Goal: Register for event/course

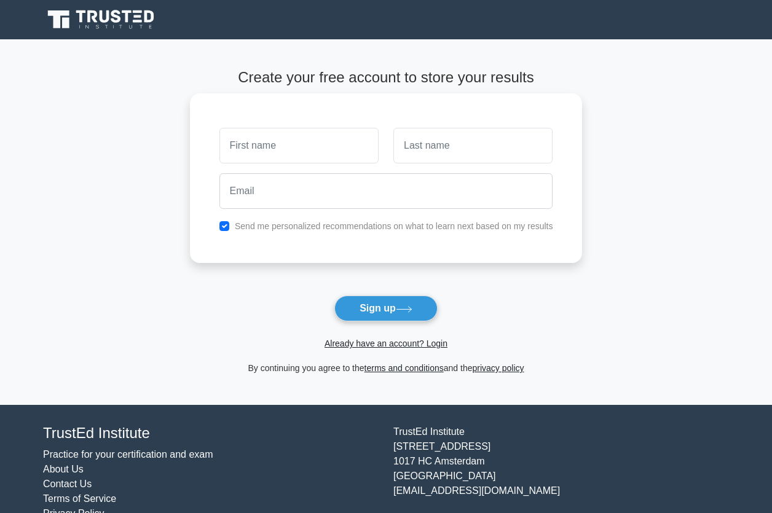
click at [357, 143] on input "text" at bounding box center [298, 146] width 159 height 36
click at [237, 143] on input "na" at bounding box center [298, 146] width 159 height 36
click at [231, 144] on input "n a" at bounding box center [298, 146] width 159 height 36
type input "a"
type input "nagayi"
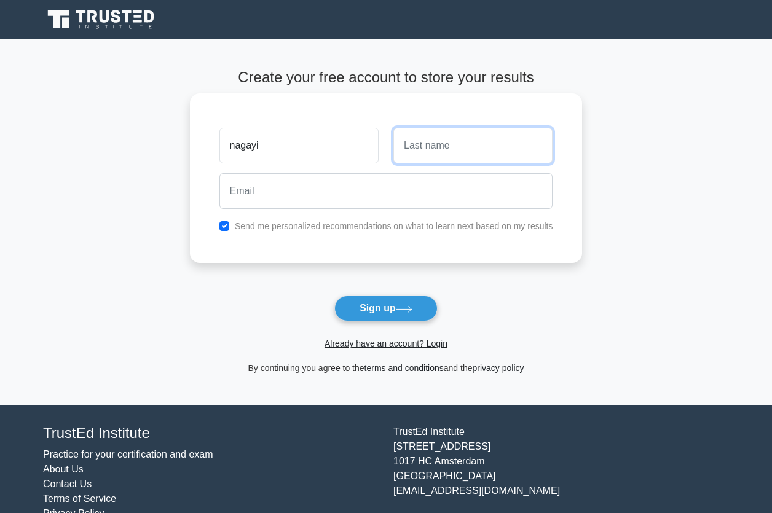
click at [431, 143] on input "text" at bounding box center [472, 146] width 159 height 36
type input "mirembe"
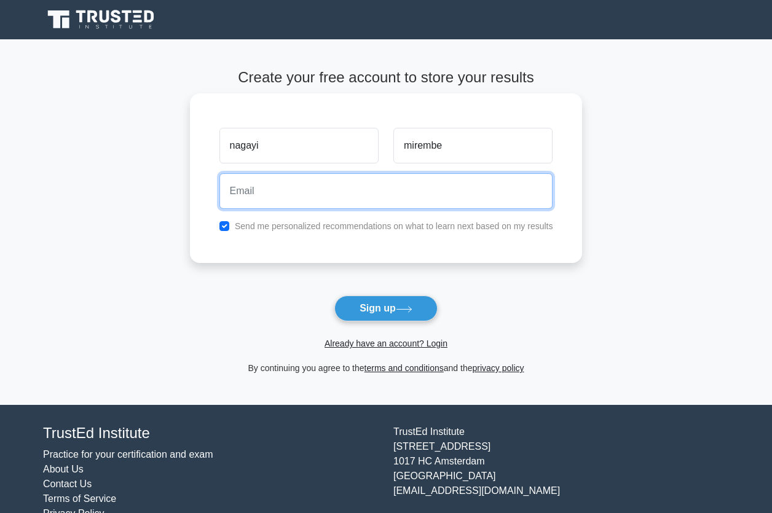
click at [375, 179] on input "email" at bounding box center [386, 191] width 334 height 36
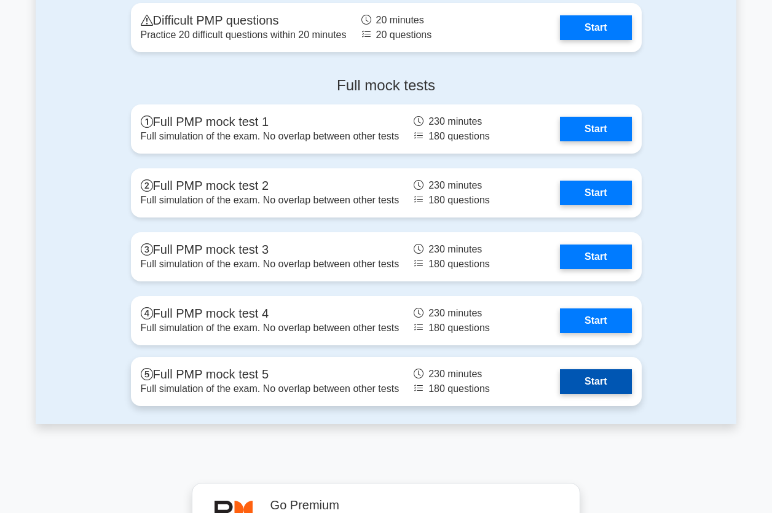
scroll to position [3503, 0]
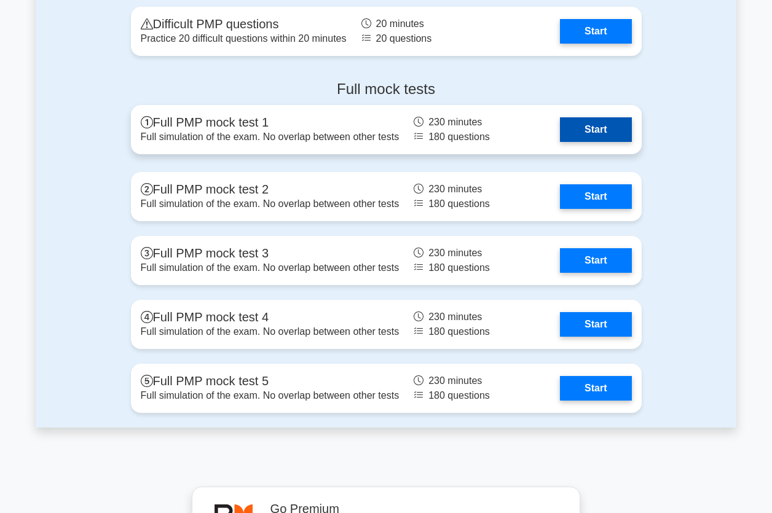
click at [577, 142] on link "Start" at bounding box center [595, 129] width 71 height 25
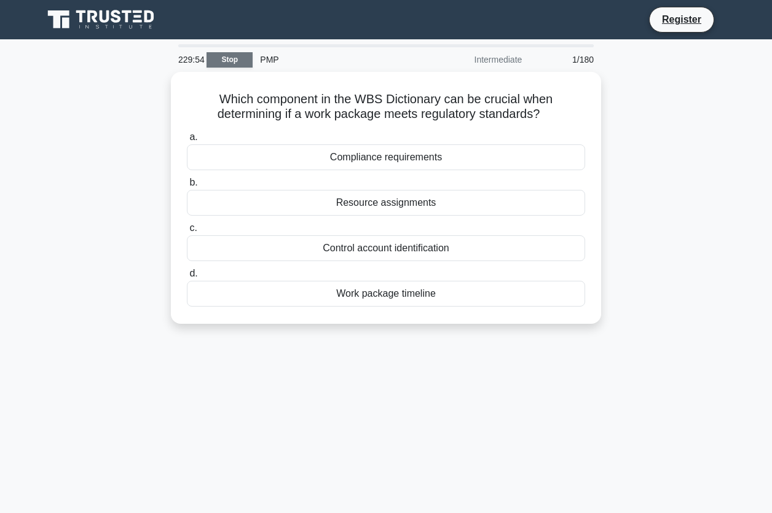
click at [232, 58] on link "Stop" at bounding box center [230, 59] width 46 height 15
